Goal: Task Accomplishment & Management: Manage account settings

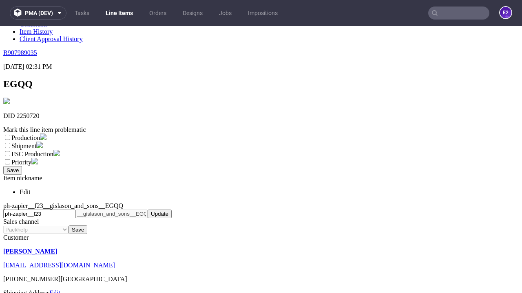
scroll to position [143, 0]
select select "dtp_ca_needed"
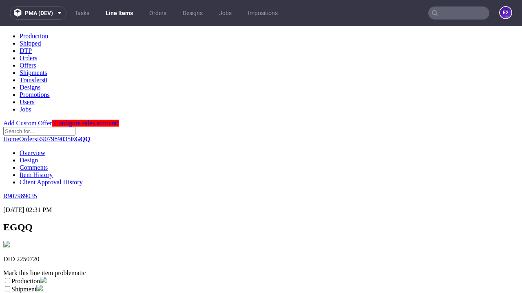
scroll to position [0, 0]
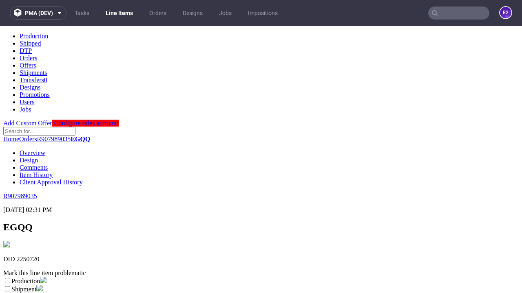
checkbox input "true"
